Goal: Communication & Community: Answer question/provide support

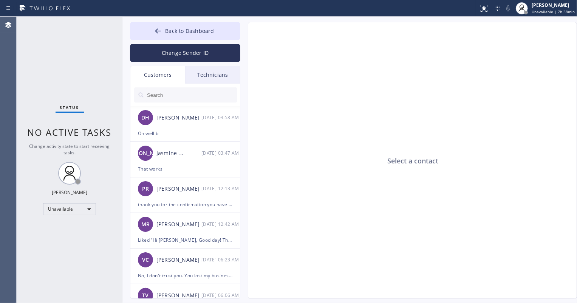
click at [203, 77] on div "Technicians" at bounding box center [212, 74] width 55 height 17
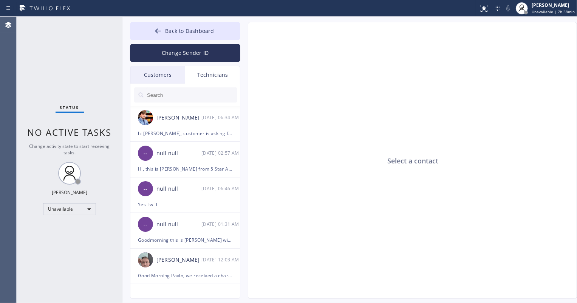
drag, startPoint x: 180, startPoint y: 72, endPoint x: 194, endPoint y: 73, distance: 14.0
click at [180, 73] on div "Customers" at bounding box center [157, 74] width 55 height 17
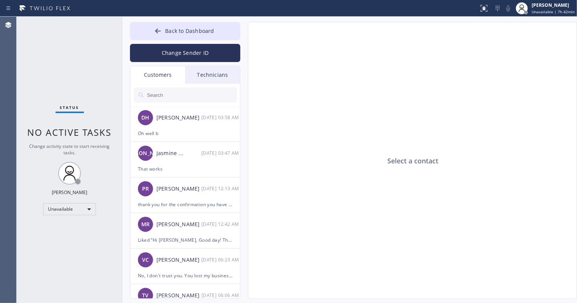
click at [184, 94] on input "text" at bounding box center [191, 94] width 91 height 15
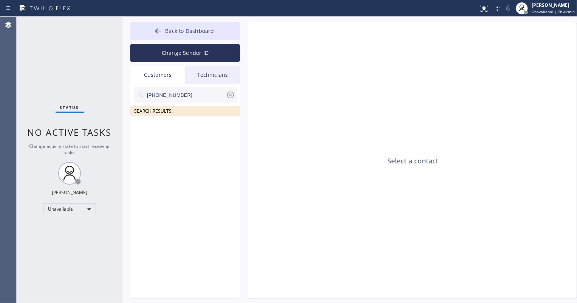
click at [189, 94] on input "[PHONE_NUMBER]" at bounding box center [186, 94] width 80 height 15
click at [194, 102] on input "[PHONE_NUMBER]" at bounding box center [186, 94] width 80 height 15
click at [231, 93] on icon at bounding box center [230, 94] width 7 height 7
click at [195, 95] on input "text" at bounding box center [191, 94] width 91 height 15
click at [203, 76] on div "Technicians" at bounding box center [212, 74] width 55 height 17
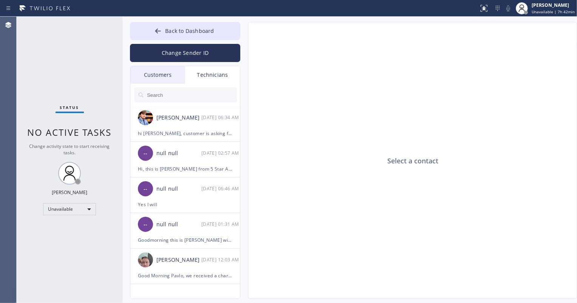
click at [163, 78] on div "Customers" at bounding box center [157, 74] width 55 height 17
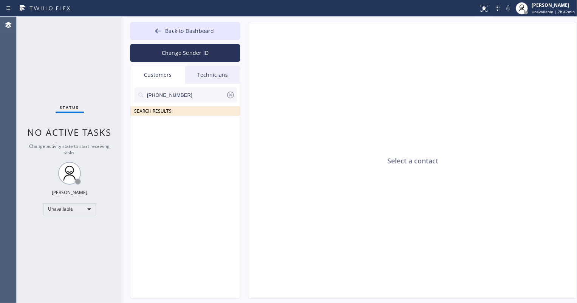
click at [229, 93] on icon at bounding box center [230, 94] width 7 height 7
click at [189, 30] on span "Back to Dashboard" at bounding box center [189, 30] width 49 height 7
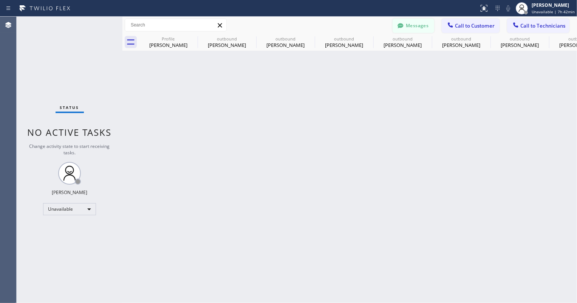
click at [419, 24] on button "Messages" at bounding box center [414, 26] width 42 height 14
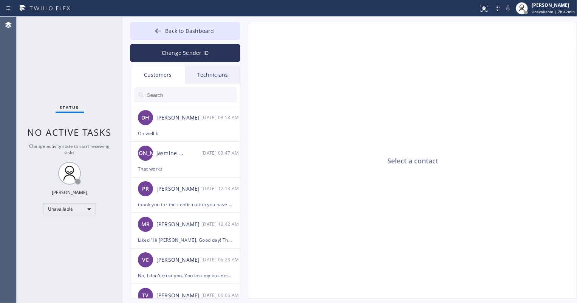
click at [174, 99] on input "text" at bounding box center [191, 94] width 91 height 15
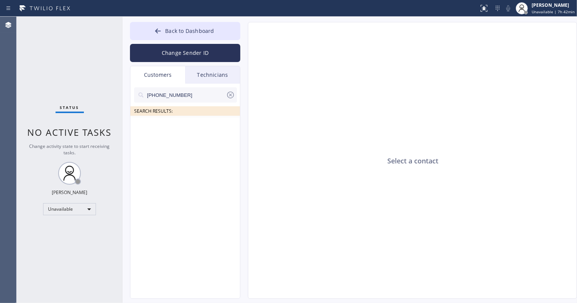
click at [170, 98] on input "[PHONE_NUMBER]" at bounding box center [186, 94] width 80 height 15
type input "[PHONE_NUMBER]"
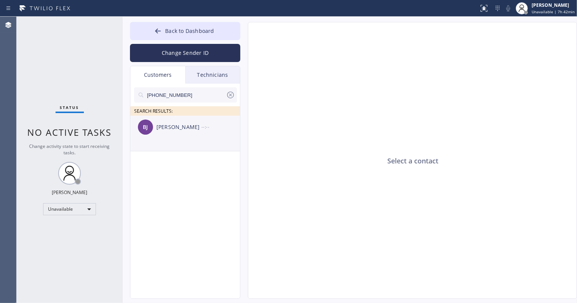
drag, startPoint x: 171, startPoint y: 134, endPoint x: 177, endPoint y: 135, distance: 6.1
click at [171, 134] on div "[PERSON_NAME] --:--" at bounding box center [185, 127] width 110 height 23
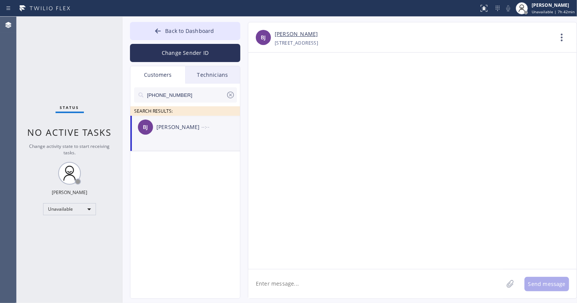
click at [284, 281] on textarea at bounding box center [375, 283] width 255 height 29
click at [317, 284] on textarea "Hi [PERSON_NAME], this is" at bounding box center [382, 283] width 269 height 29
paste textarea "LG & Samsung Repair Service"
click at [299, 283] on textarea "Hi [PERSON_NAME], this is LG & Samsung Repair Service" at bounding box center [382, 283] width 269 height 29
click at [386, 282] on textarea "Hi [PERSON_NAME], this is LG & Samsung Repair Service" at bounding box center [382, 283] width 269 height 29
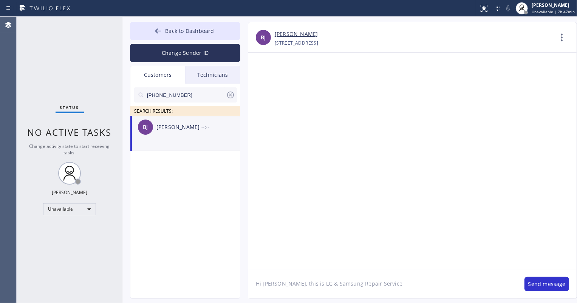
click at [395, 282] on textarea "Hi [PERSON_NAME], this is LG & Samsung Repair Service" at bounding box center [382, 283] width 269 height 29
click at [400, 283] on textarea "Hi [PERSON_NAME], this is LG & Samsung Repair Service" at bounding box center [382, 283] width 269 height 29
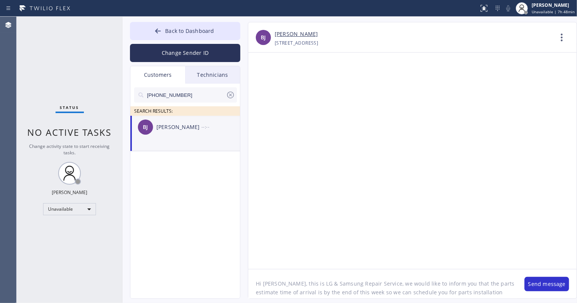
click at [500, 291] on textarea "Hi [PERSON_NAME], this is LG & Samsung Repair Service, we would like to inform …" at bounding box center [382, 283] width 269 height 29
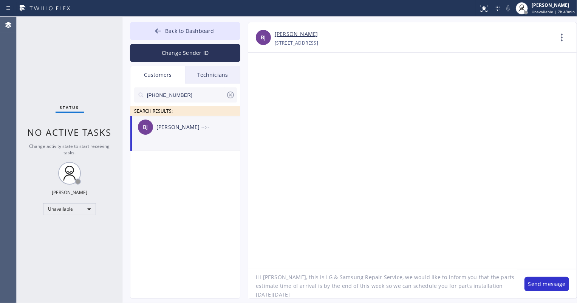
click at [503, 287] on textarea "Hi [PERSON_NAME], this is LG & Samsung Repair Service, we would like to inform …" at bounding box center [382, 283] width 269 height 29
click at [166, 96] on input "[PHONE_NUMBER]" at bounding box center [186, 94] width 80 height 15
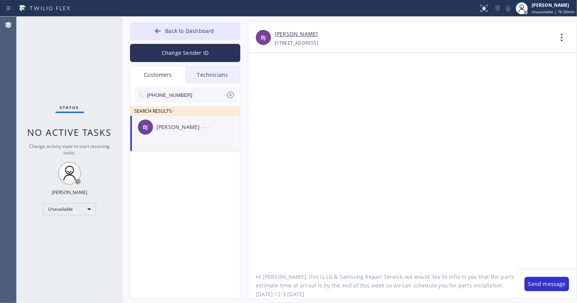
click at [293, 295] on textarea "Hi [PERSON_NAME], this is LG & Samsung Repair Service, we would like to inform …" at bounding box center [382, 283] width 269 height 29
type textarea "Hi [PERSON_NAME], this is LG & Samsung Repair Service, we would like to inform …"
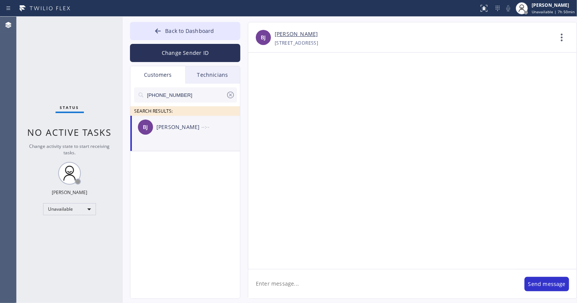
scroll to position [0, 0]
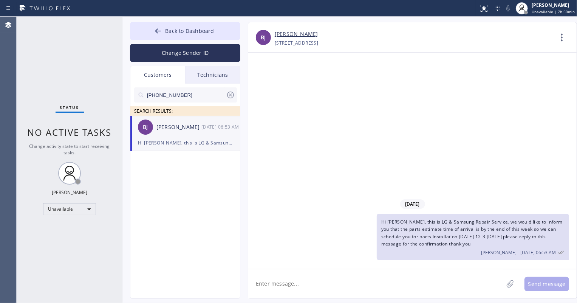
click at [194, 96] on input "[PHONE_NUMBER]" at bounding box center [186, 94] width 80 height 15
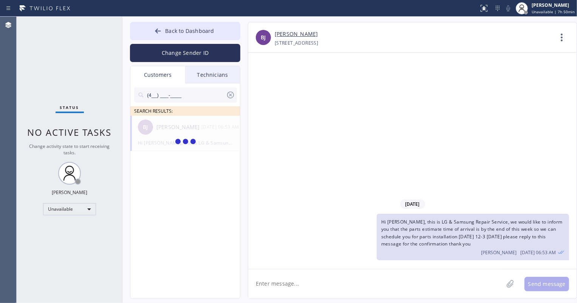
click at [231, 95] on icon at bounding box center [230, 94] width 7 height 7
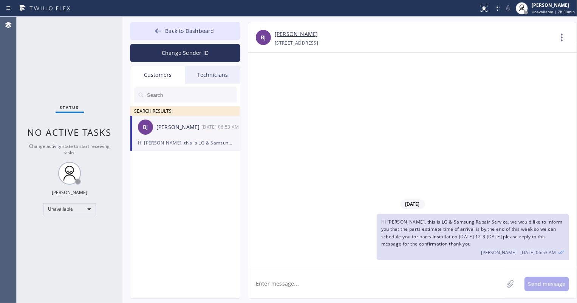
click at [161, 76] on div "Customers" at bounding box center [157, 74] width 55 height 17
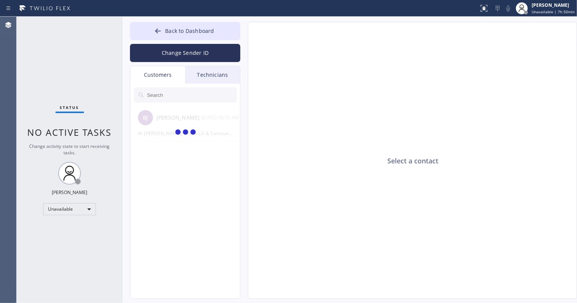
click at [212, 75] on div "Technicians" at bounding box center [212, 74] width 55 height 17
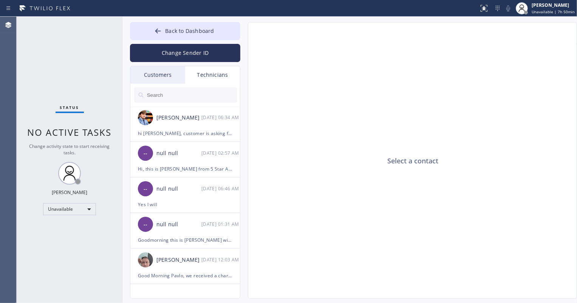
click at [166, 73] on div "Customers" at bounding box center [157, 74] width 55 height 17
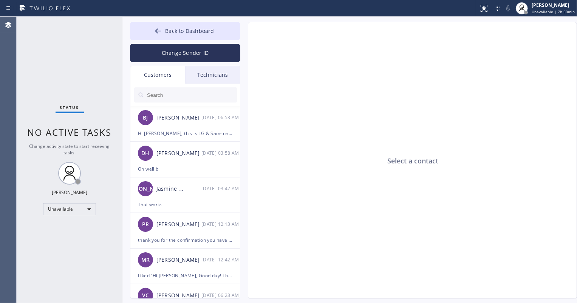
click at [175, 97] on input "text" at bounding box center [191, 94] width 91 height 15
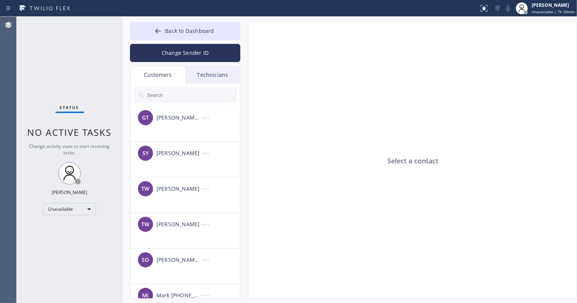
paste input "NRT4FG"
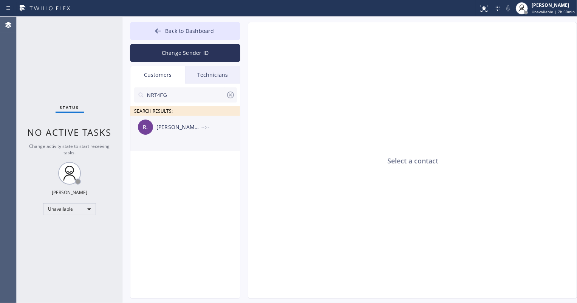
type input "NRT4FG"
click at [203, 131] on div "--:--" at bounding box center [221, 126] width 39 height 9
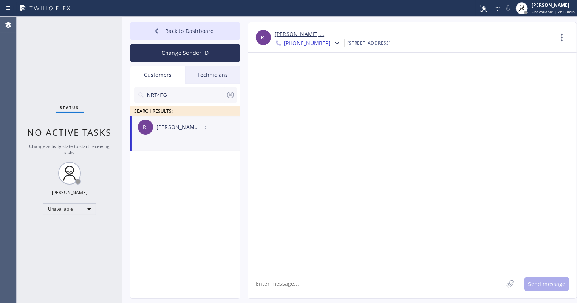
click at [284, 34] on link "[PERSON_NAME] ..." at bounding box center [300, 34] width 50 height 9
click at [161, 30] on icon at bounding box center [158, 31] width 8 height 8
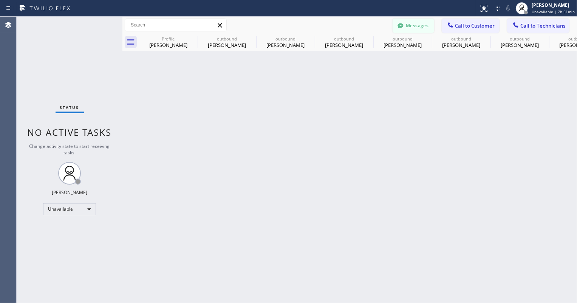
click at [411, 20] on button "Messages" at bounding box center [414, 26] width 42 height 14
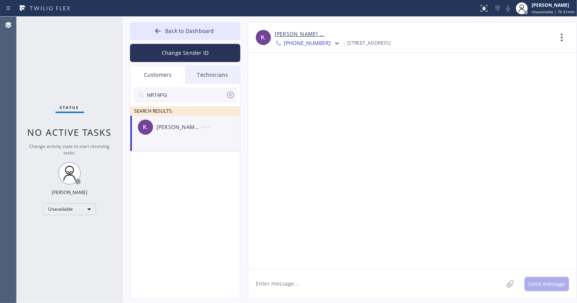
click at [231, 95] on icon at bounding box center [230, 94] width 9 height 9
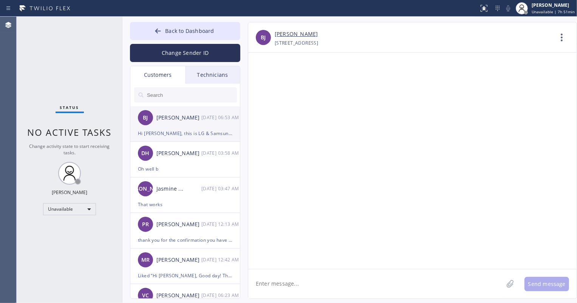
click at [191, 137] on div "Hi [PERSON_NAME], this is LG & Samsung Repair Service, we would like to inform …" at bounding box center [185, 133] width 95 height 9
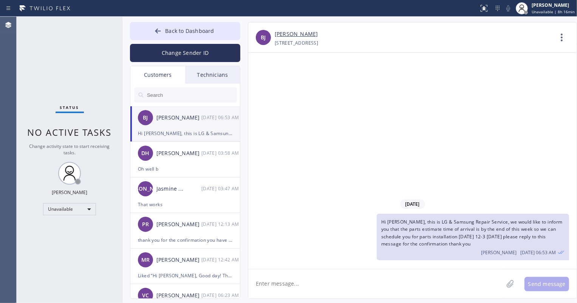
click at [178, 125] on div "[PERSON_NAME] [DATE] 06:53 AM" at bounding box center [185, 117] width 110 height 23
click at [196, 173] on li "DH [PERSON_NAME] [DATE] 03:58 AM Oh well b" at bounding box center [185, 160] width 110 height 36
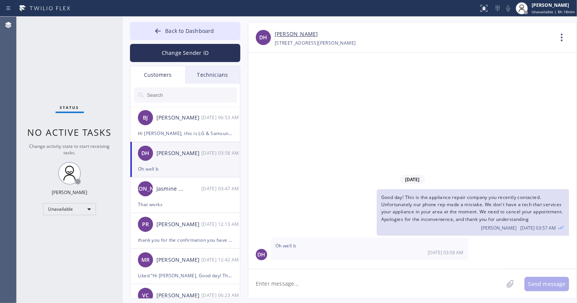
click at [319, 281] on textarea at bounding box center [375, 283] width 255 height 29
type textarea "Hi [PERSON_NAME],"
click at [186, 34] on span "Back to Dashboard" at bounding box center [189, 30] width 49 height 7
